Goal: Find specific page/section

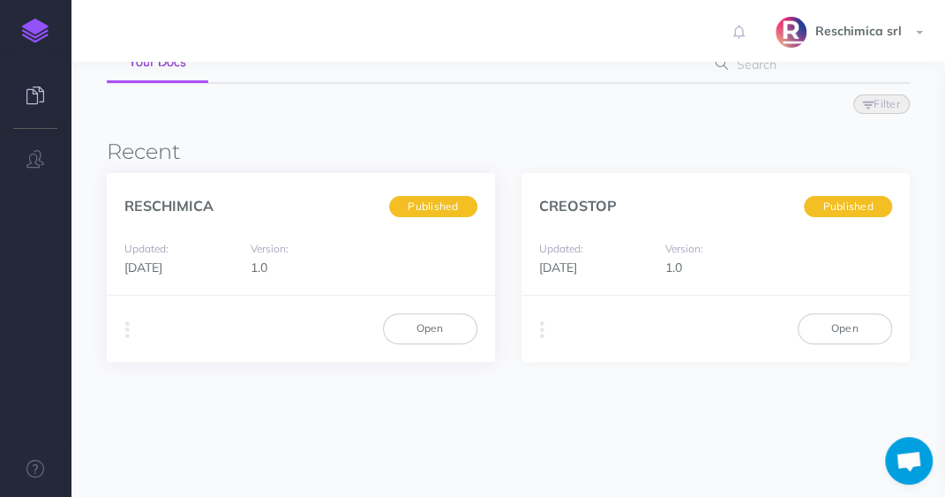
scroll to position [137, 0]
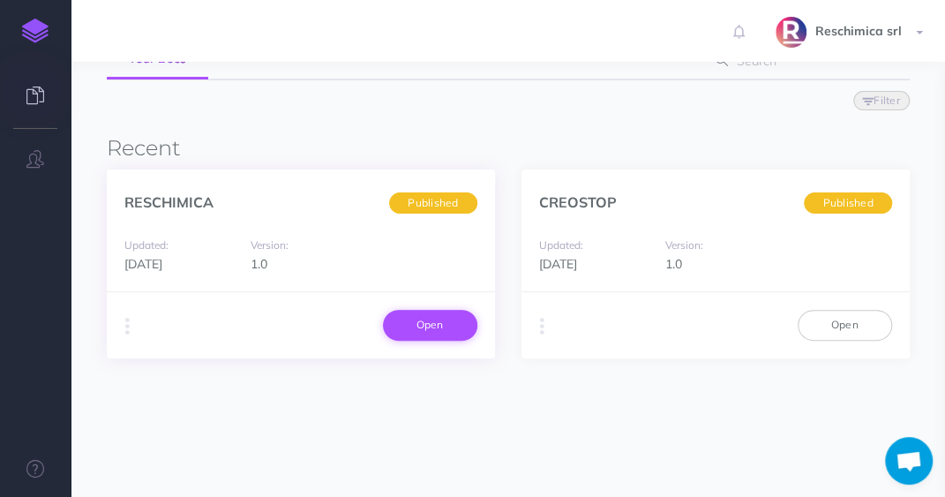
click at [410, 296] on div "Duplicate Export PDF Beta Markdown Beta Advanced Archive Open" at bounding box center [301, 324] width 388 height 66
click at [414, 334] on link "Open" at bounding box center [430, 325] width 94 height 30
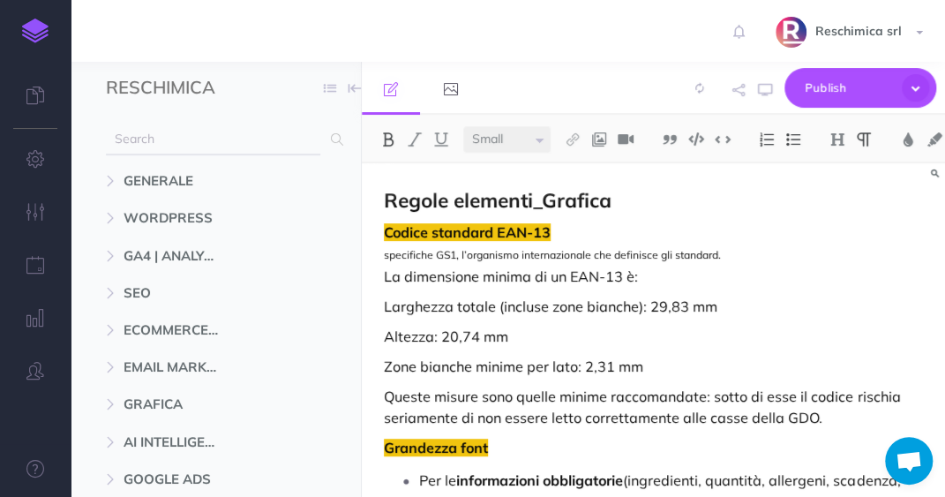
click at [196, 146] on input "text" at bounding box center [213, 140] width 214 height 32
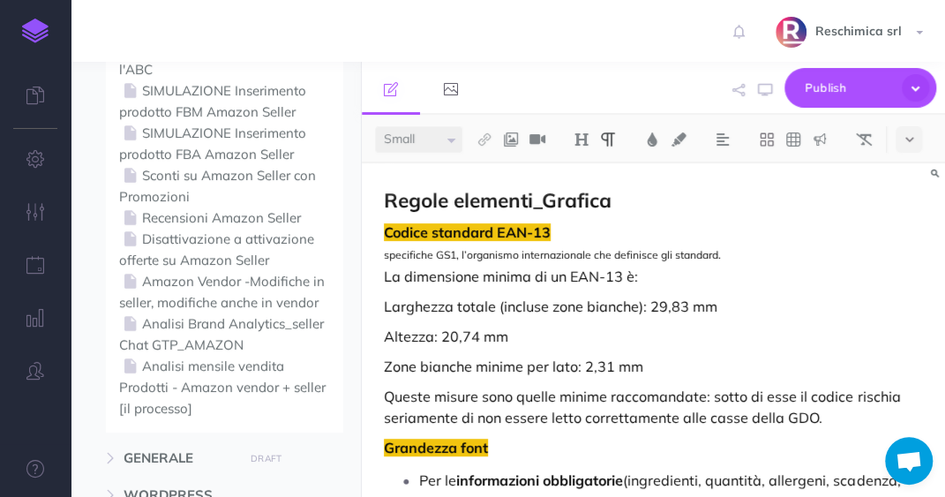
scroll to position [176, 0]
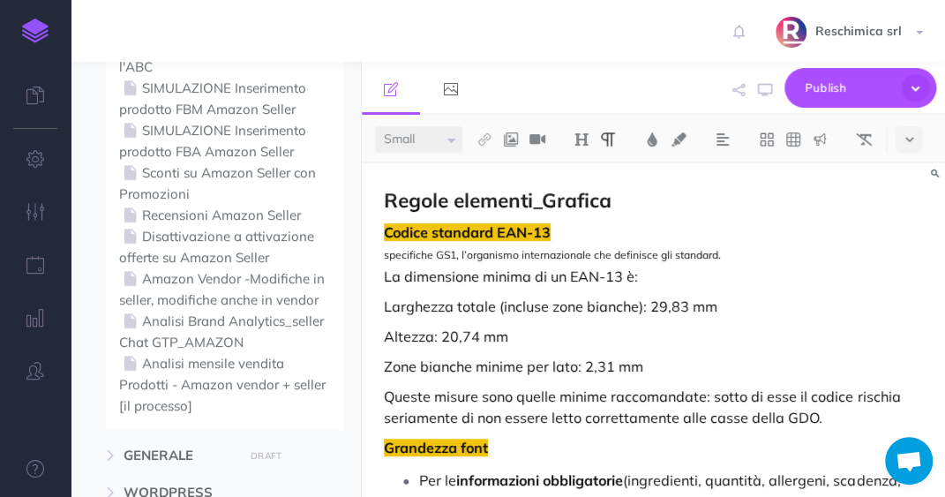
type input "seller"
click at [207, 369] on link "Analisi mensile vendita Prodotti - Amazon vendor + seller [il processo]" at bounding box center [224, 385] width 211 height 64
select select "null"
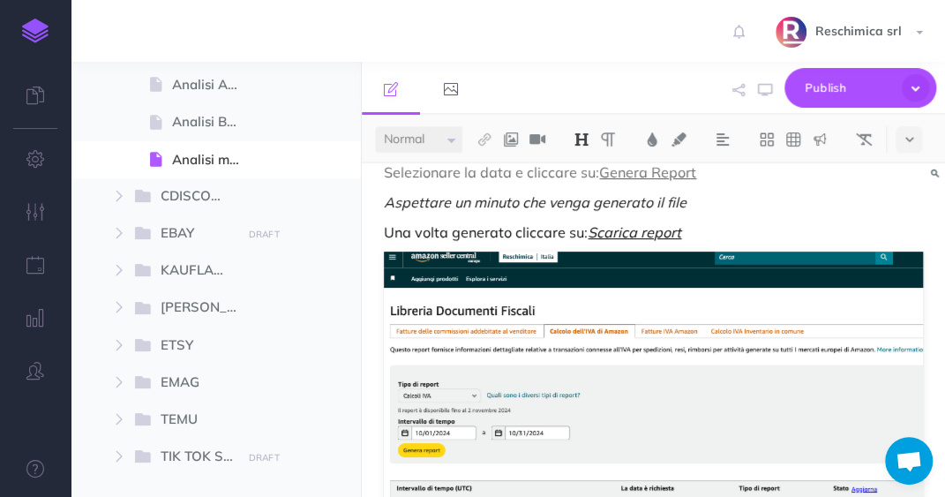
scroll to position [2230, 0]
